Goal: Navigation & Orientation: Find specific page/section

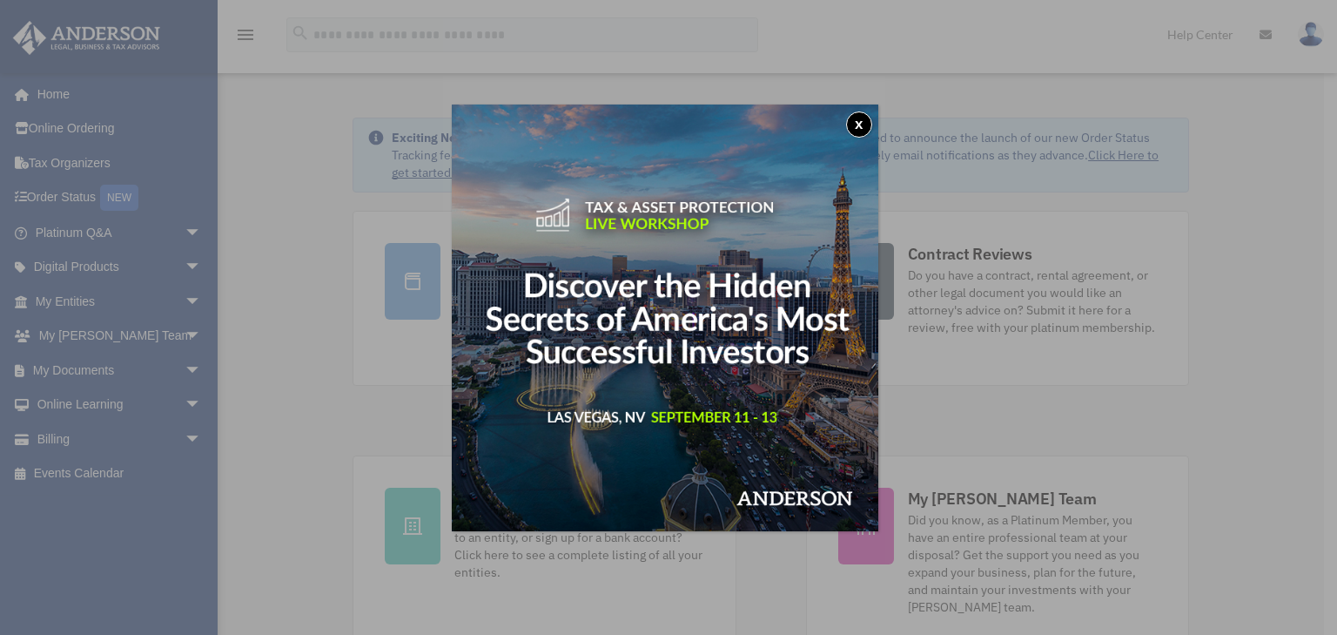
click at [870, 124] on button "x" at bounding box center [859, 124] width 26 height 26
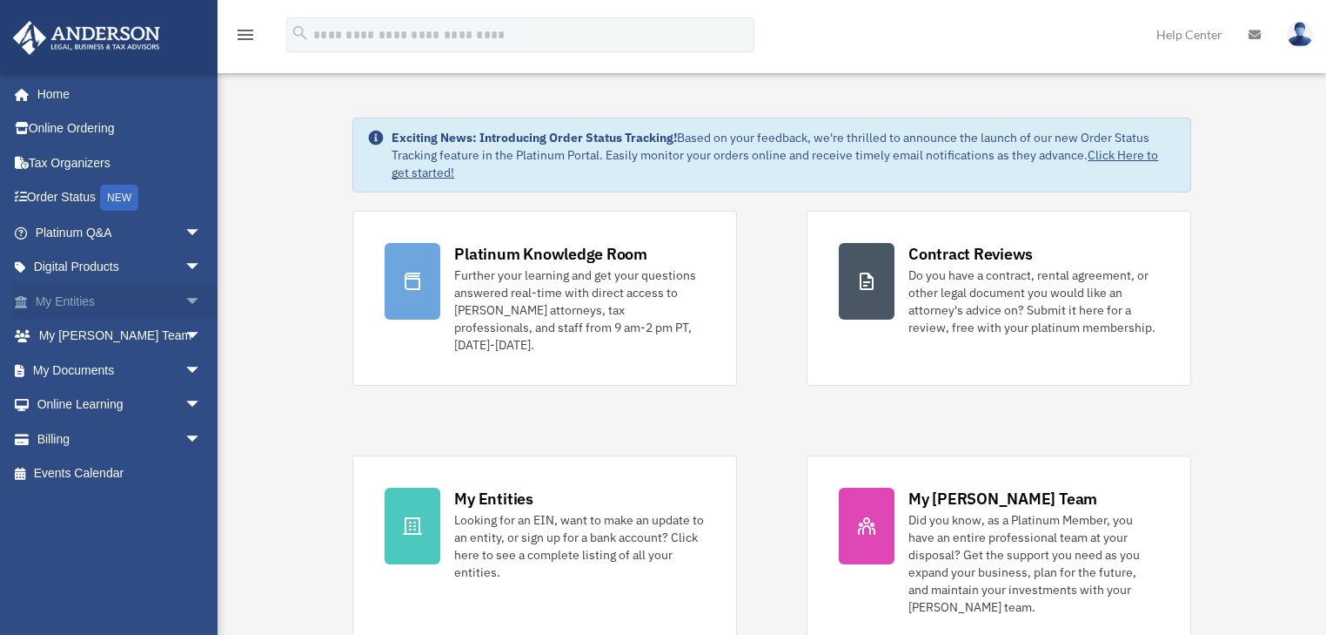
click at [185, 299] on span "arrow_drop_down" at bounding box center [202, 302] width 35 height 36
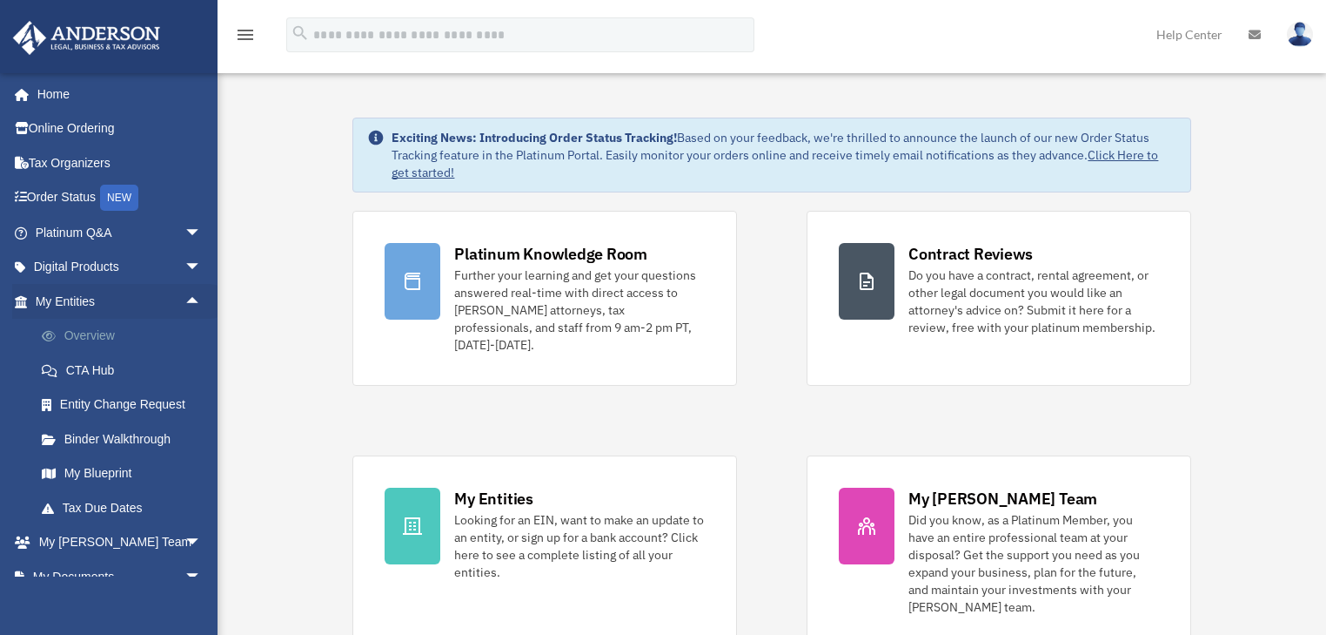
click at [102, 332] on link "Overview" at bounding box center [126, 336] width 204 height 35
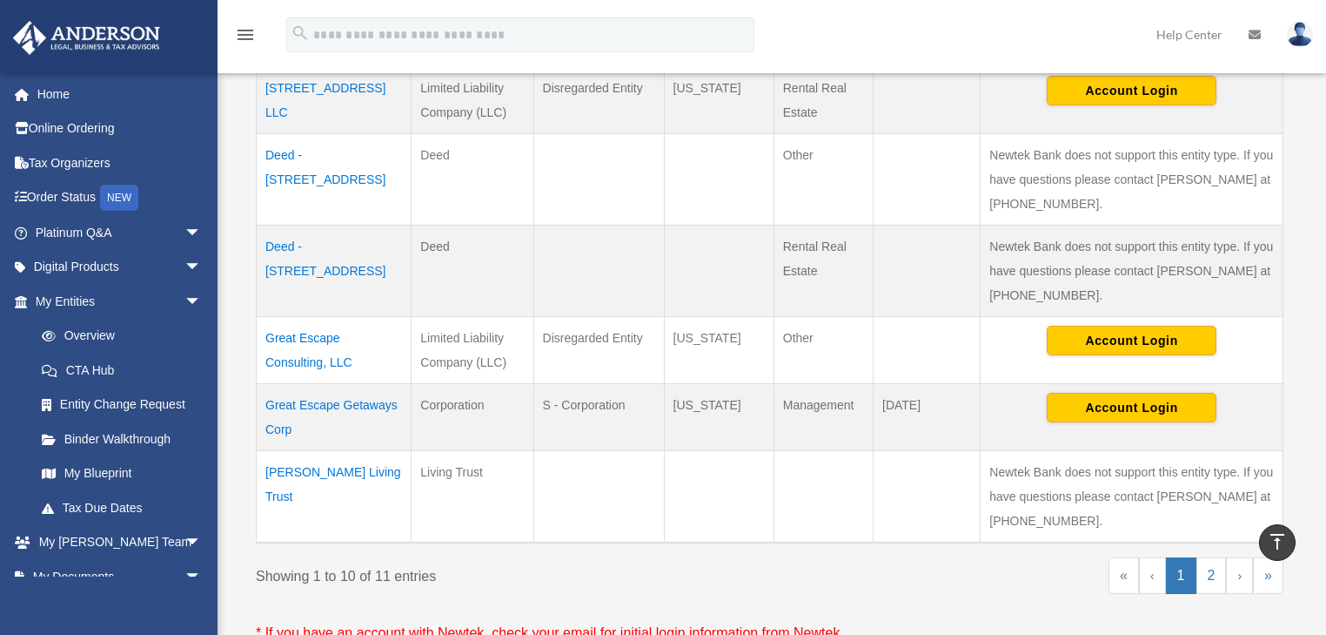
scroll to position [766, 0]
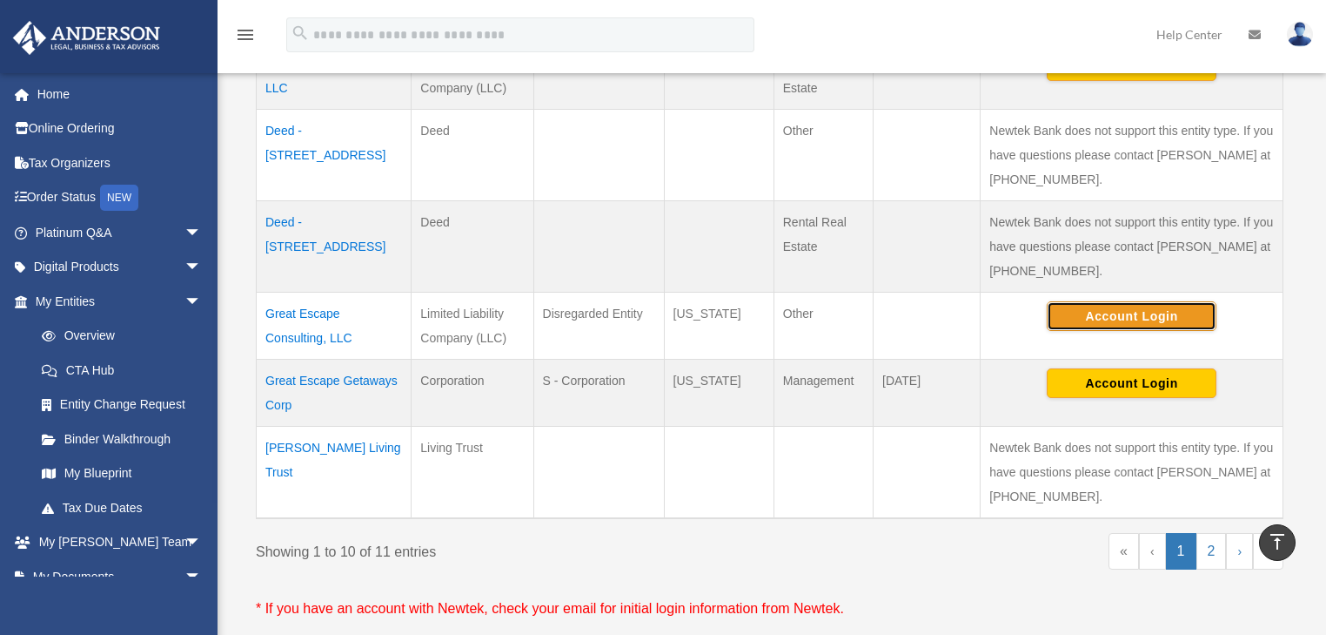
click at [1128, 331] on button "Account Login" at bounding box center [1132, 316] width 170 height 30
